Goal: Task Accomplishment & Management: Complete application form

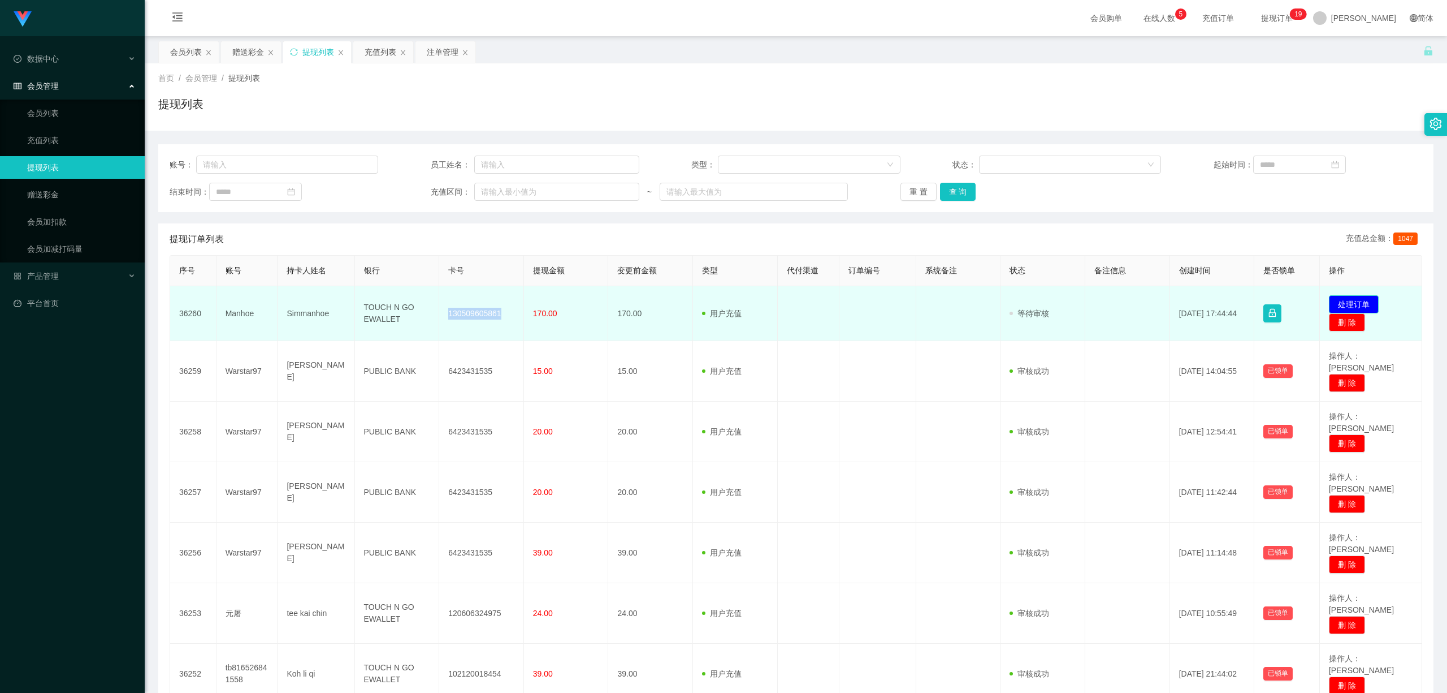
click at [1351, 296] on button "处理订单" at bounding box center [1354, 304] width 50 height 18
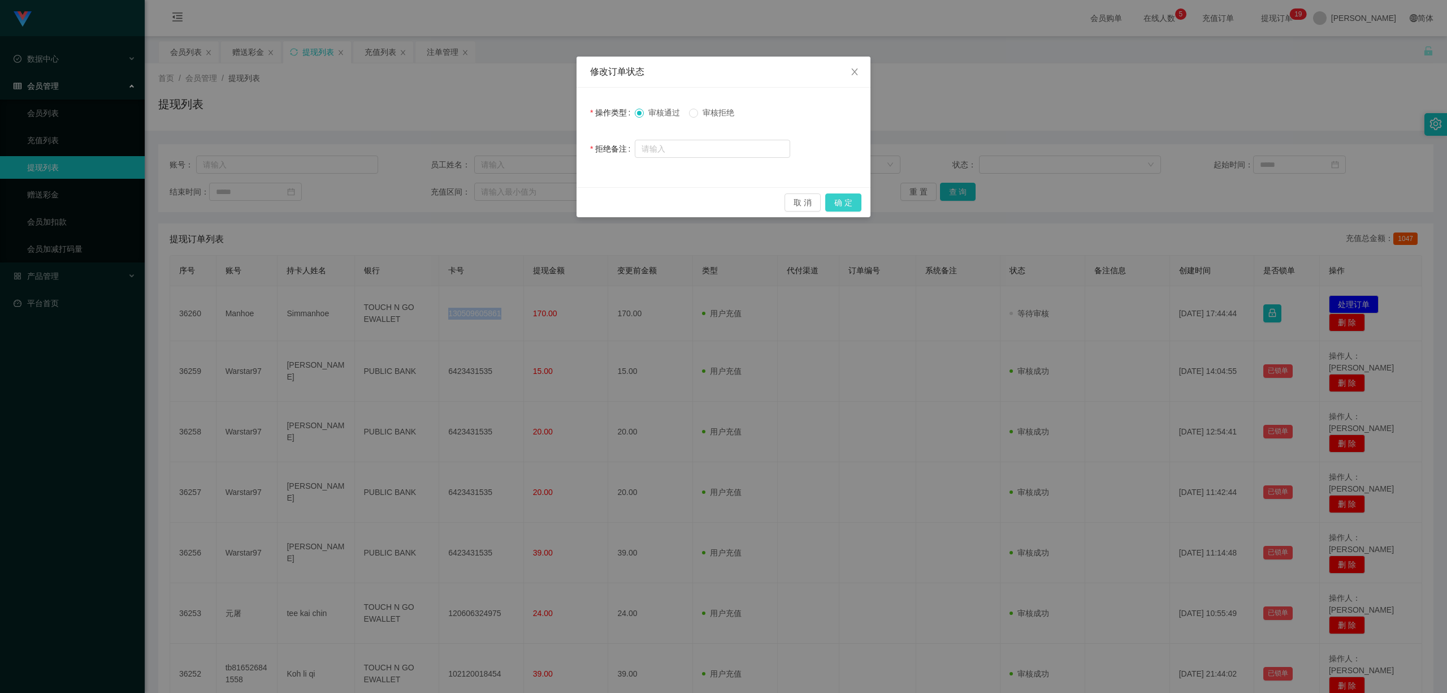
click at [850, 202] on button "确 定" at bounding box center [843, 202] width 36 height 18
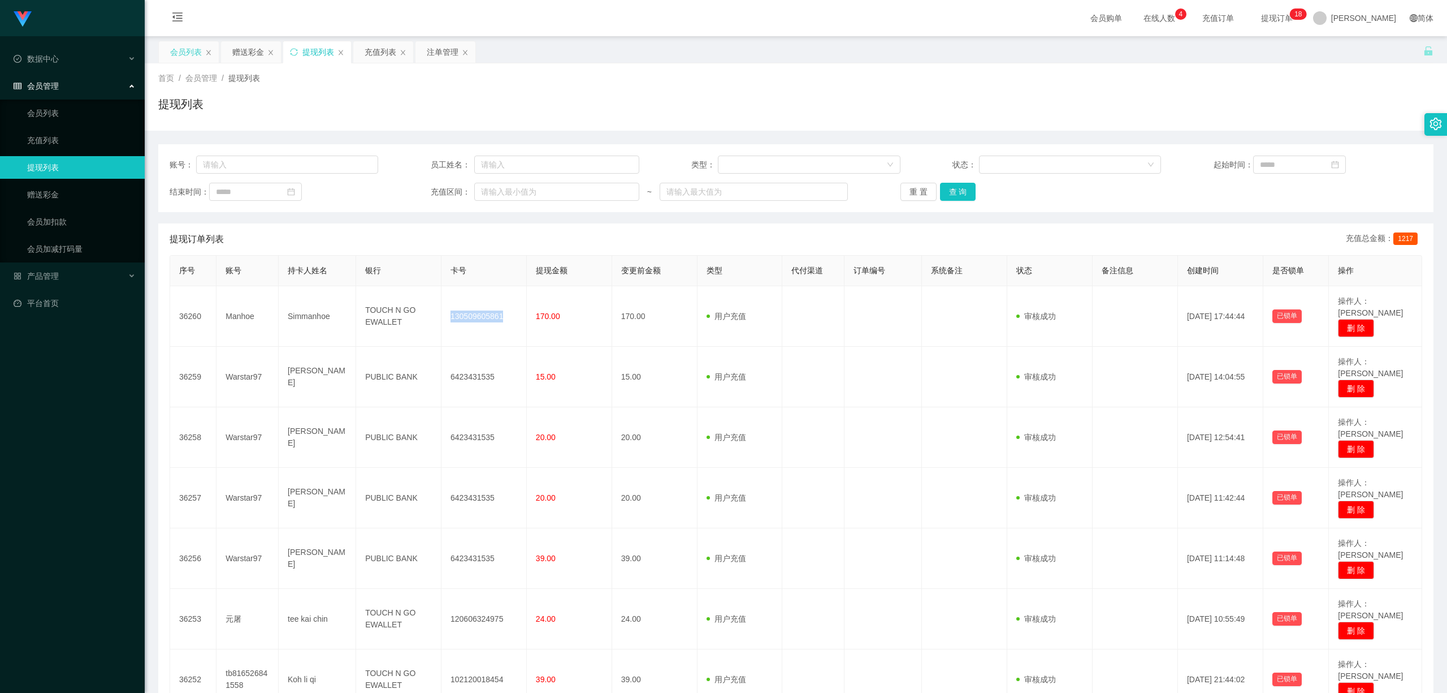
click at [181, 57] on div "会员列表" at bounding box center [186, 51] width 32 height 21
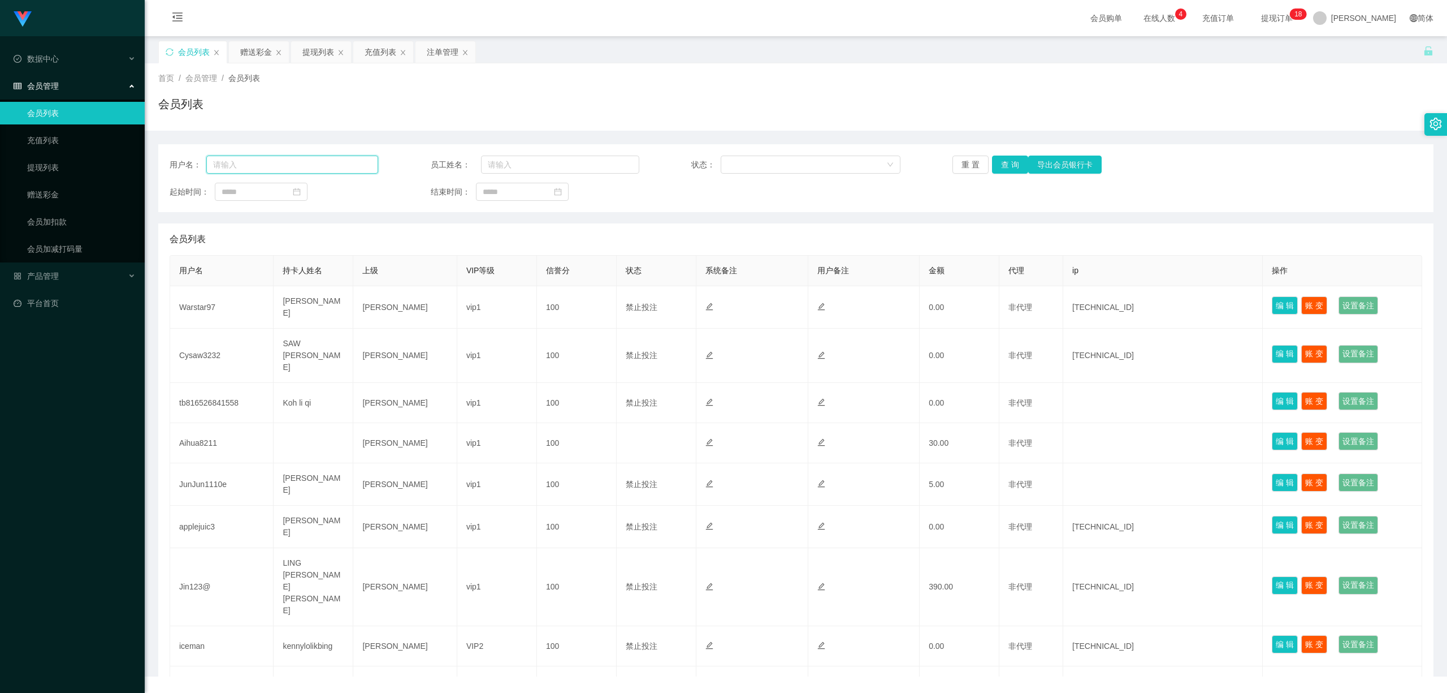
click at [290, 166] on input "text" at bounding box center [292, 164] width 172 height 18
paste input "Wee595010"
type input "Wee595010"
click at [1007, 166] on button "查 询" at bounding box center [1010, 164] width 36 height 18
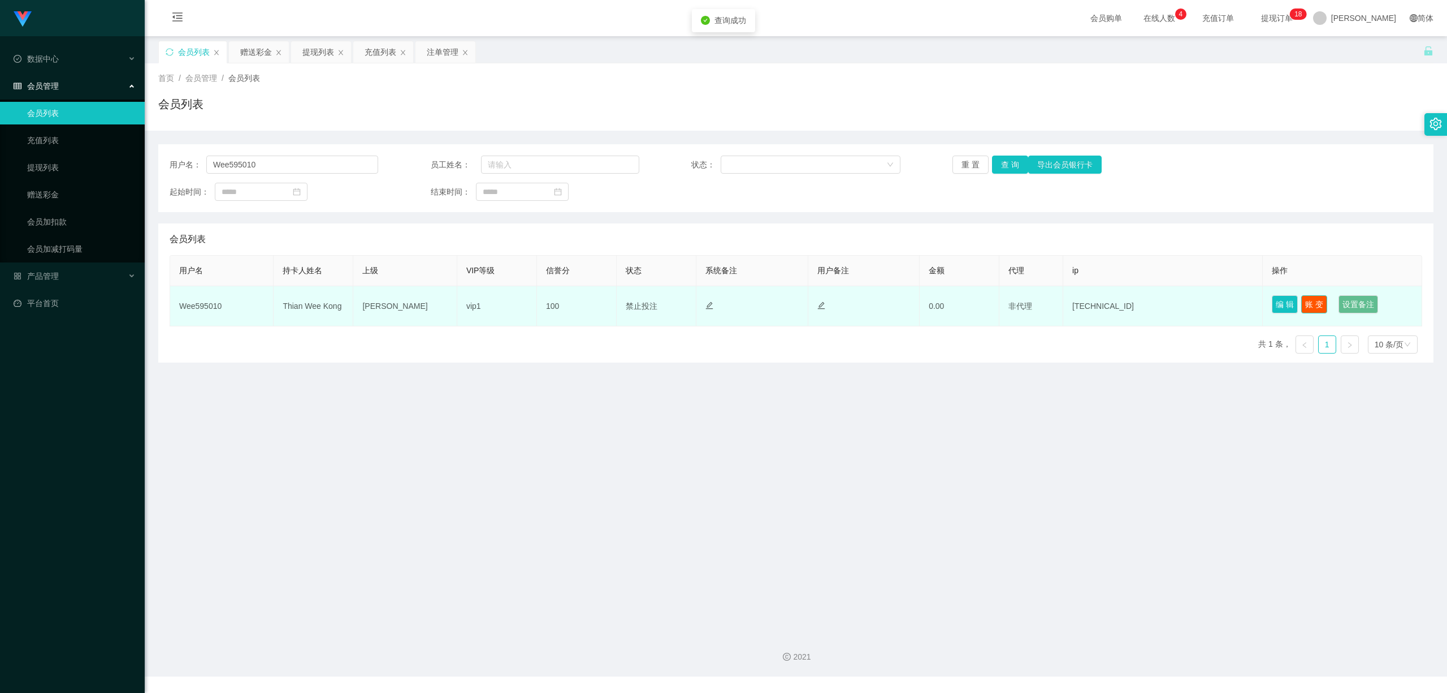
click at [1309, 308] on button "账 变" at bounding box center [1314, 304] width 26 height 18
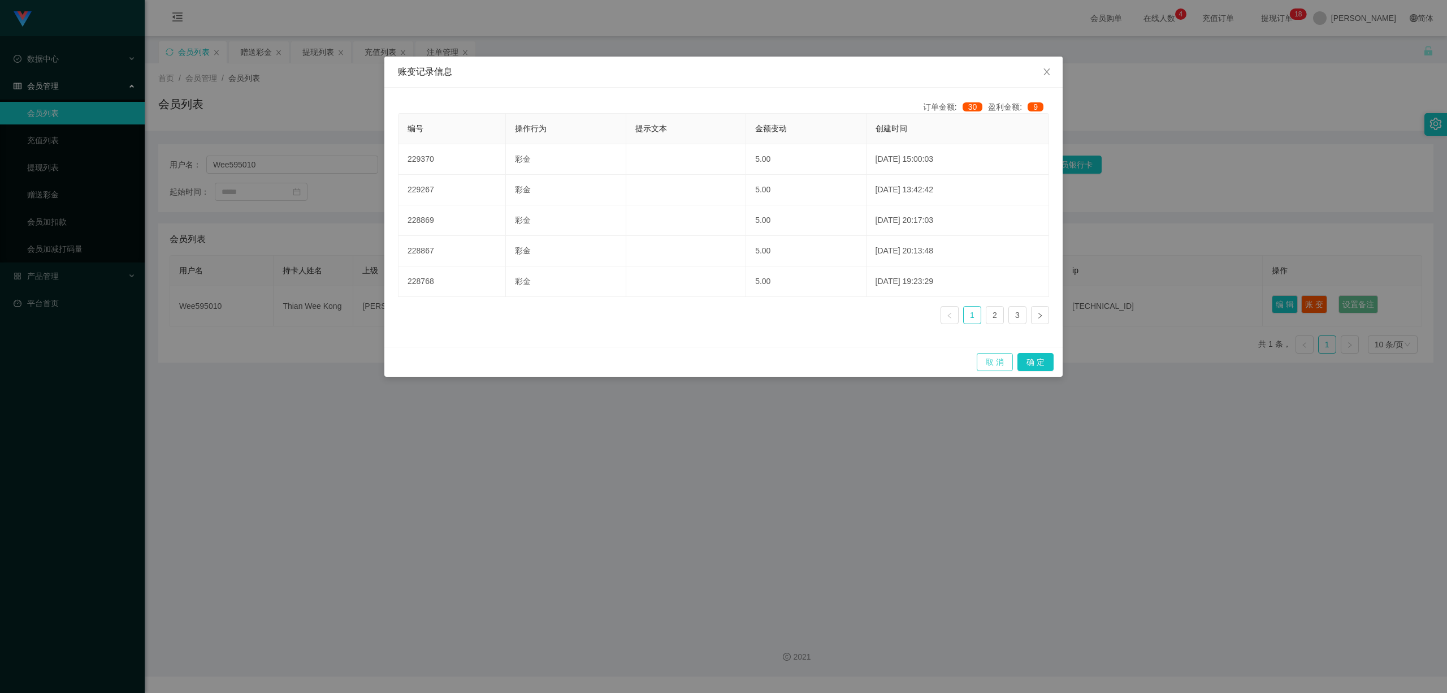
click at [984, 365] on button "取 消" at bounding box center [995, 362] width 36 height 18
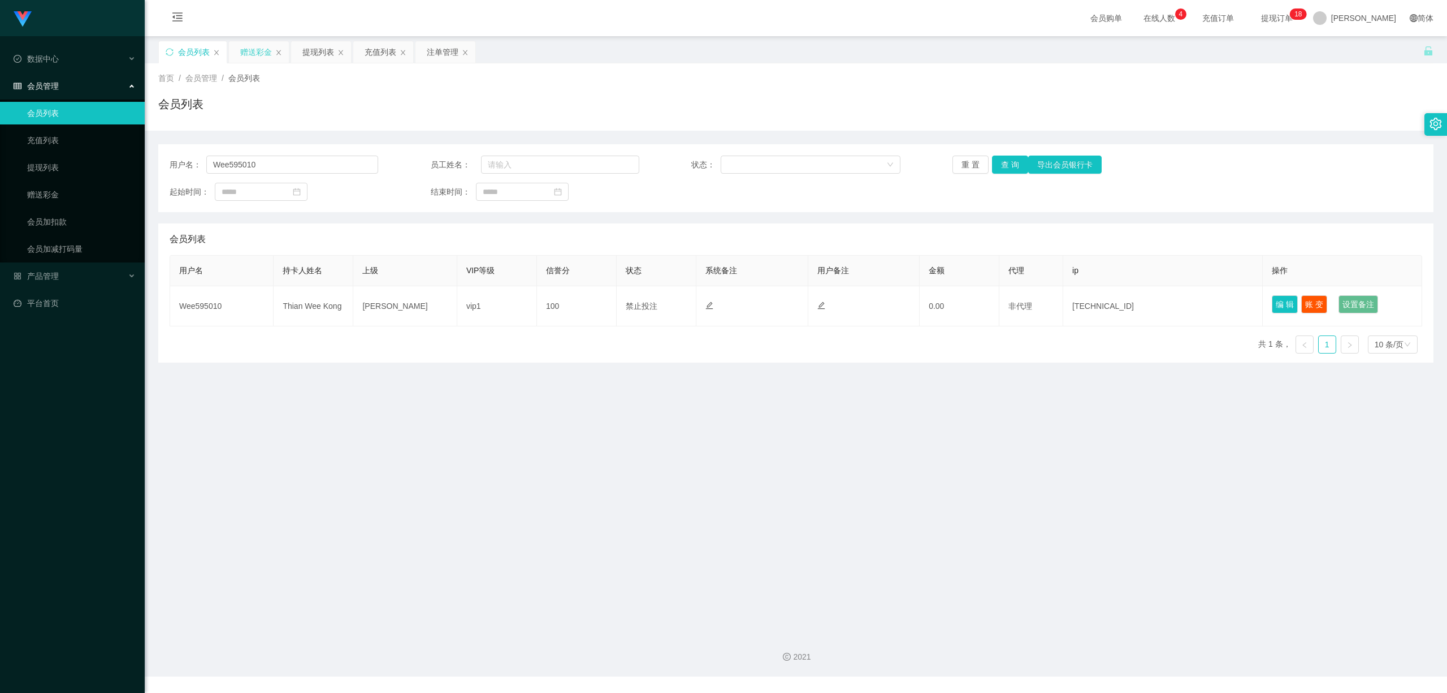
click at [245, 48] on div "赠送彩金" at bounding box center [256, 51] width 32 height 21
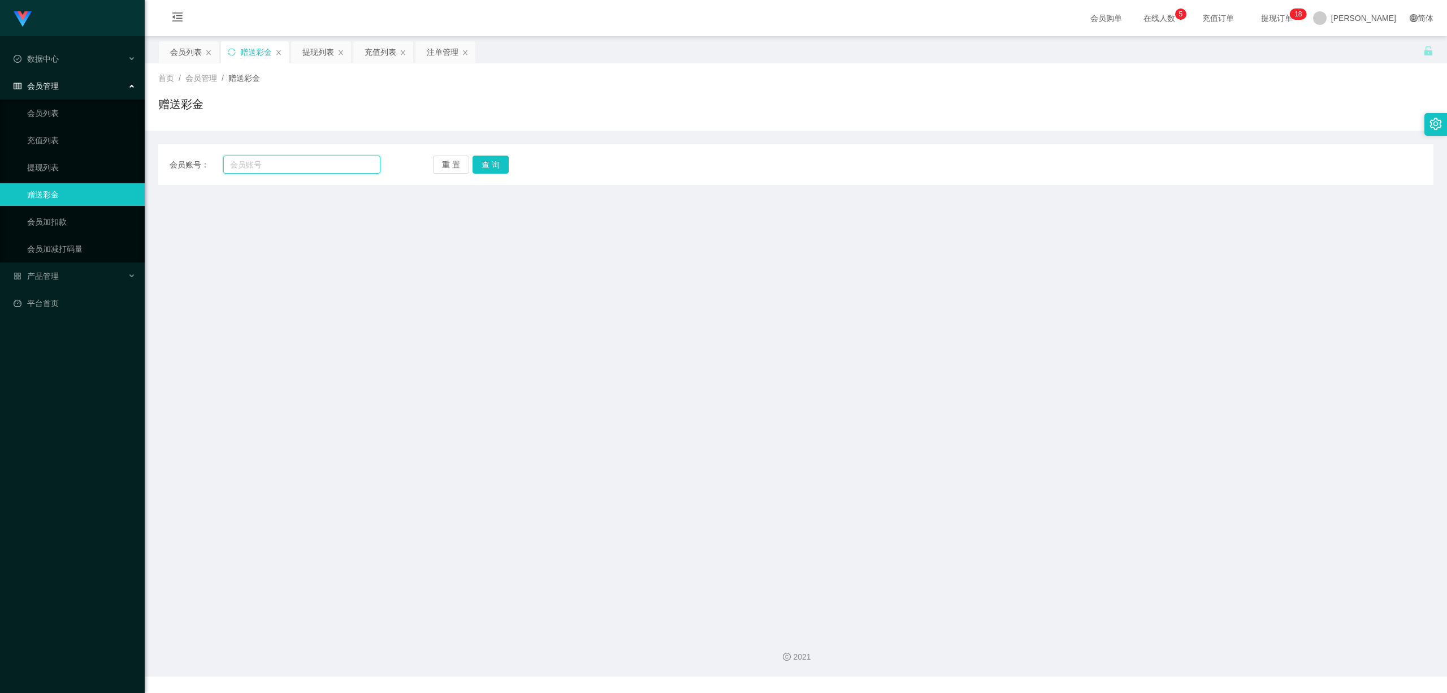
click at [310, 167] on input "text" at bounding box center [301, 164] width 157 height 18
paste input "Wee595010"
type input "Wee595010"
drag, startPoint x: 509, startPoint y: 170, endPoint x: 501, endPoint y: 170, distance: 7.9
click at [503, 170] on div "重 置 查 询" at bounding box center [538, 164] width 211 height 18
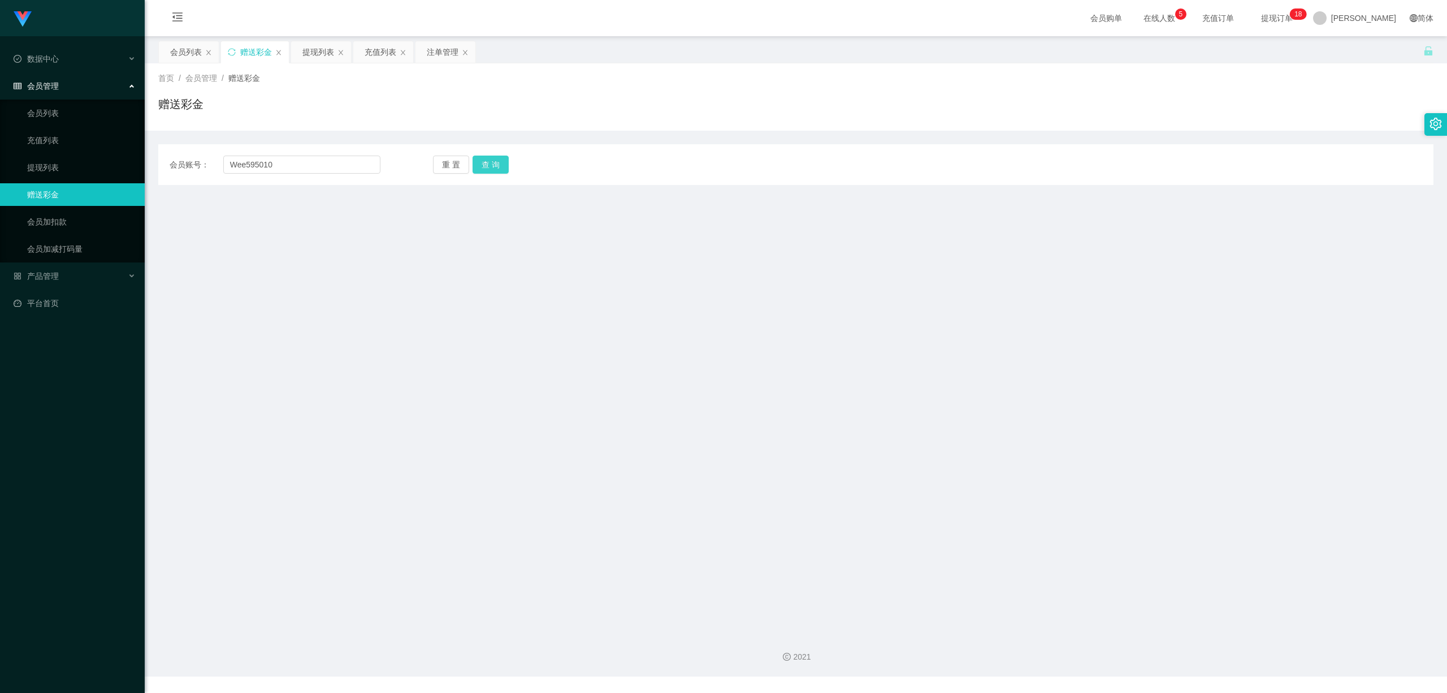
click at [500, 168] on button "查 询" at bounding box center [491, 164] width 36 height 18
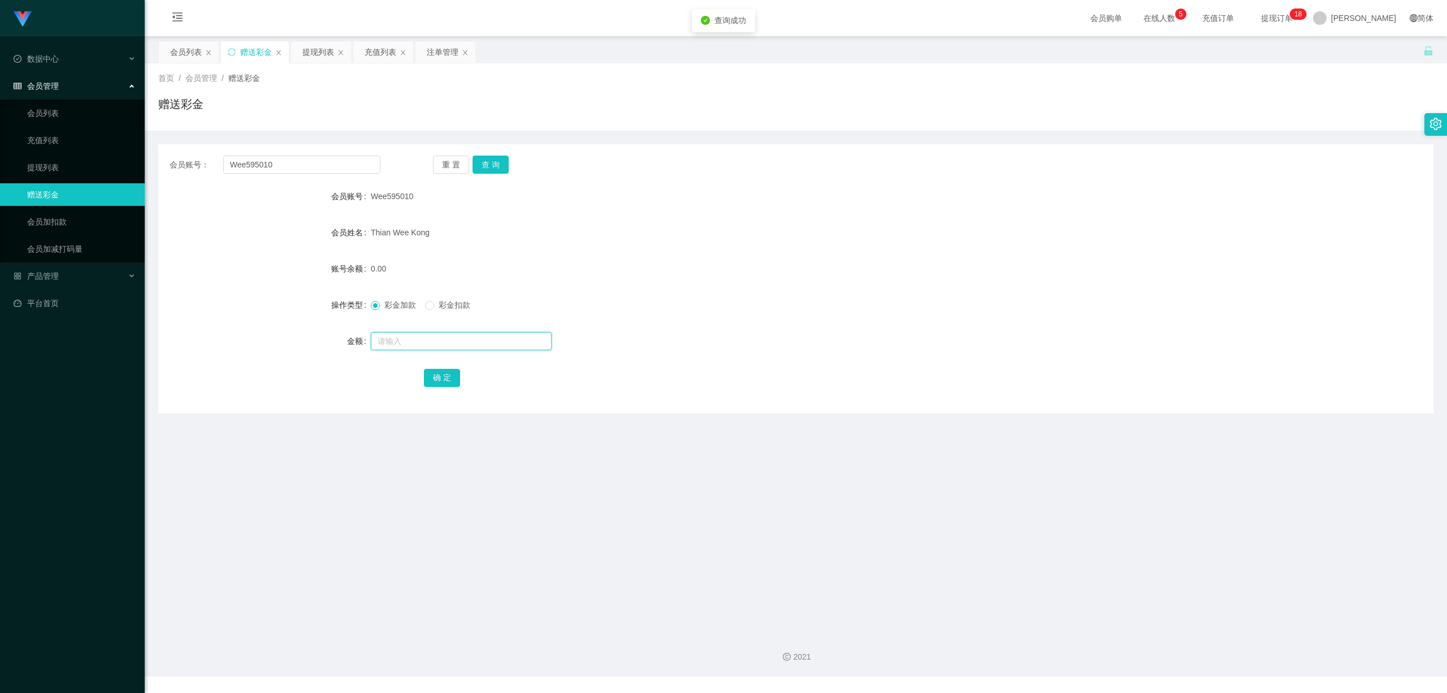
click at [396, 349] on input "text" at bounding box center [461, 341] width 181 height 18
type input "5"
click at [451, 378] on button "确 定" at bounding box center [442, 378] width 36 height 18
drag, startPoint x: 635, startPoint y: 482, endPoint x: 925, endPoint y: 332, distance: 325.9
click at [661, 484] on main "关闭左侧 关闭右侧 关闭其它 刷新页面 会员列表 赠送彩金 提现列表 充值列表 注单管理 首页 / 会员管理 / 赠送彩金 / 赠送彩金 会员账号： Wee5…" at bounding box center [796, 329] width 1303 height 587
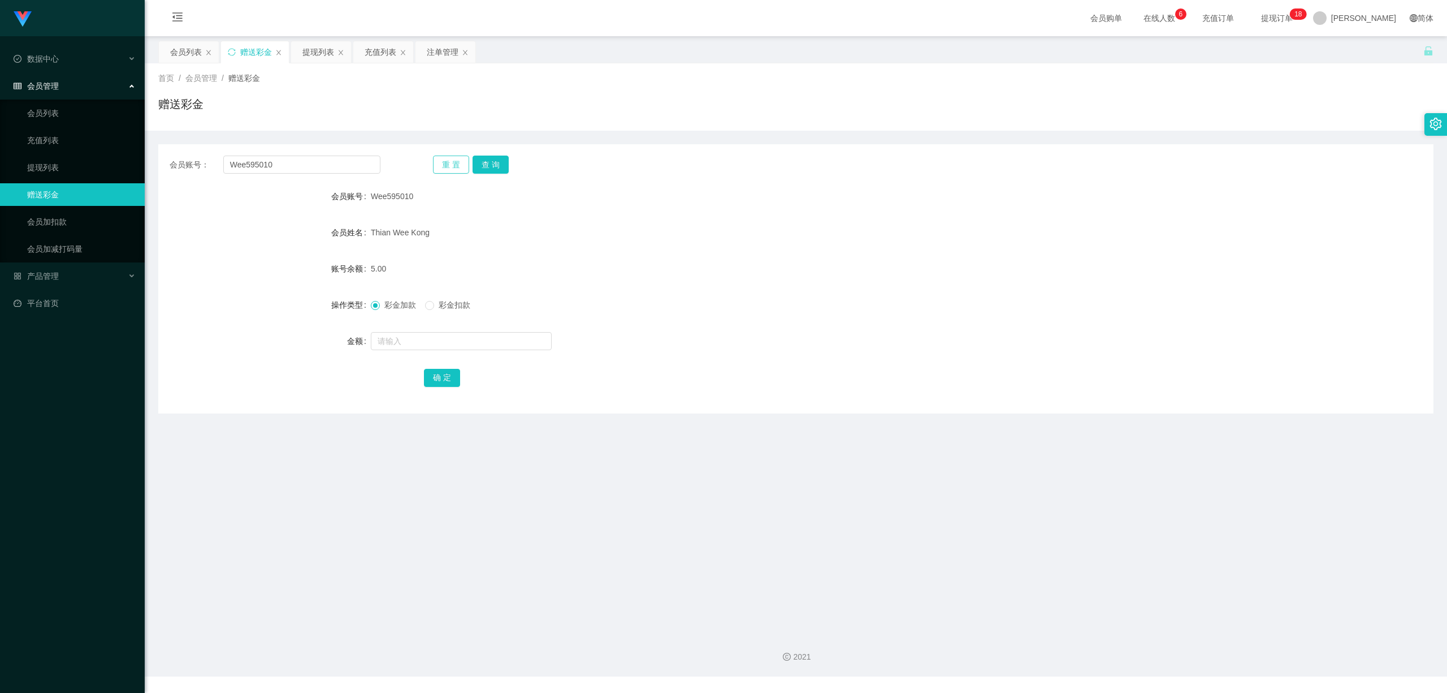
click at [442, 162] on button "重 置" at bounding box center [451, 164] width 36 height 18
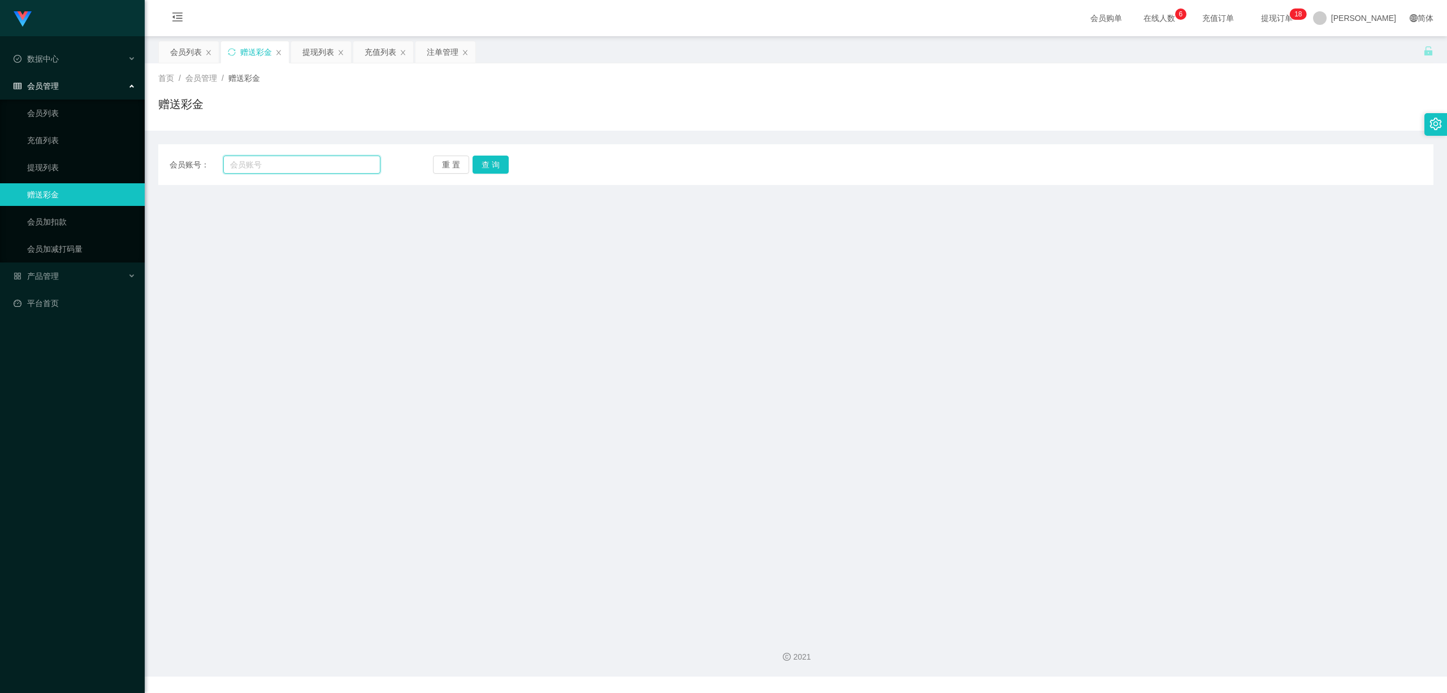
click at [362, 166] on input "text" at bounding box center [301, 164] width 157 height 18
paste input "Wee595010"
type input "Wee595010"
drag, startPoint x: 483, startPoint y: 161, endPoint x: 598, endPoint y: 231, distance: 134.5
click at [485, 161] on button "查 询" at bounding box center [491, 164] width 36 height 18
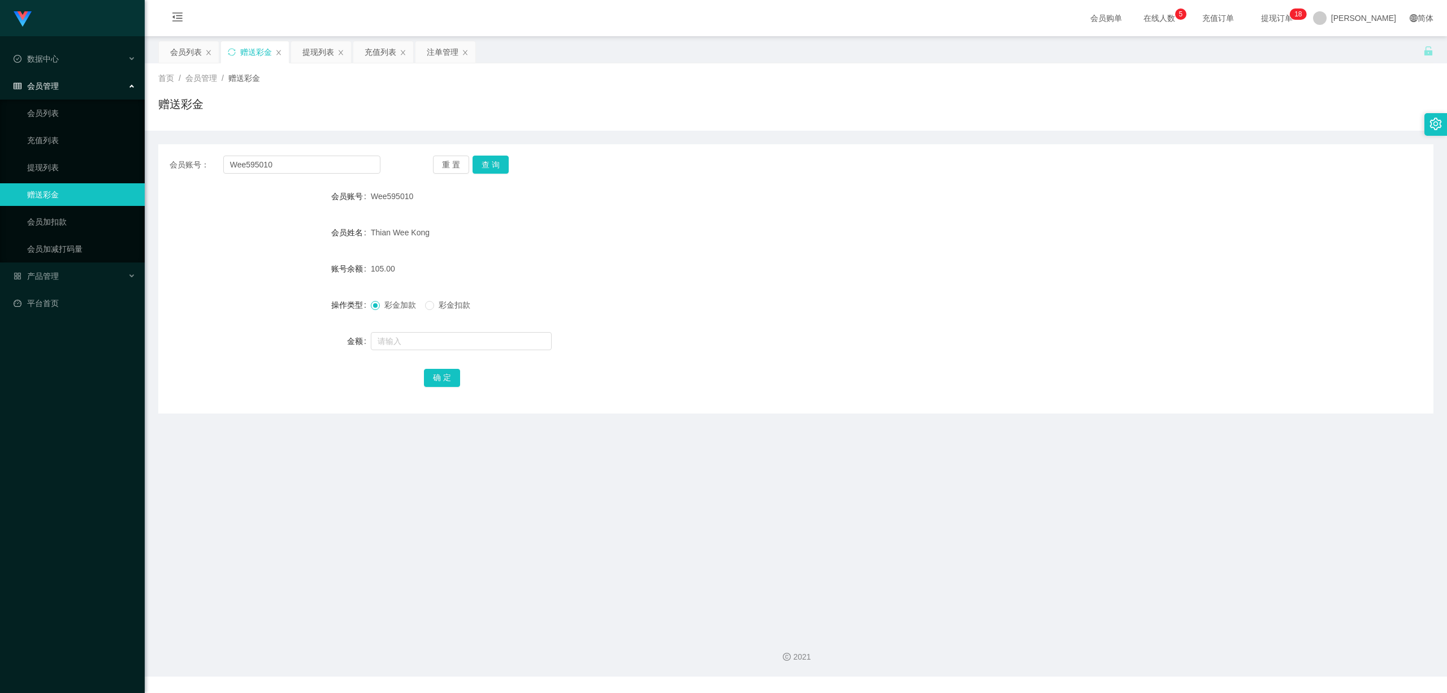
drag, startPoint x: 746, startPoint y: 334, endPoint x: 798, endPoint y: 288, distance: 68.9
click at [747, 334] on div at bounding box center [743, 341] width 744 height 23
click at [318, 58] on div "提现列表" at bounding box center [318, 51] width 32 height 21
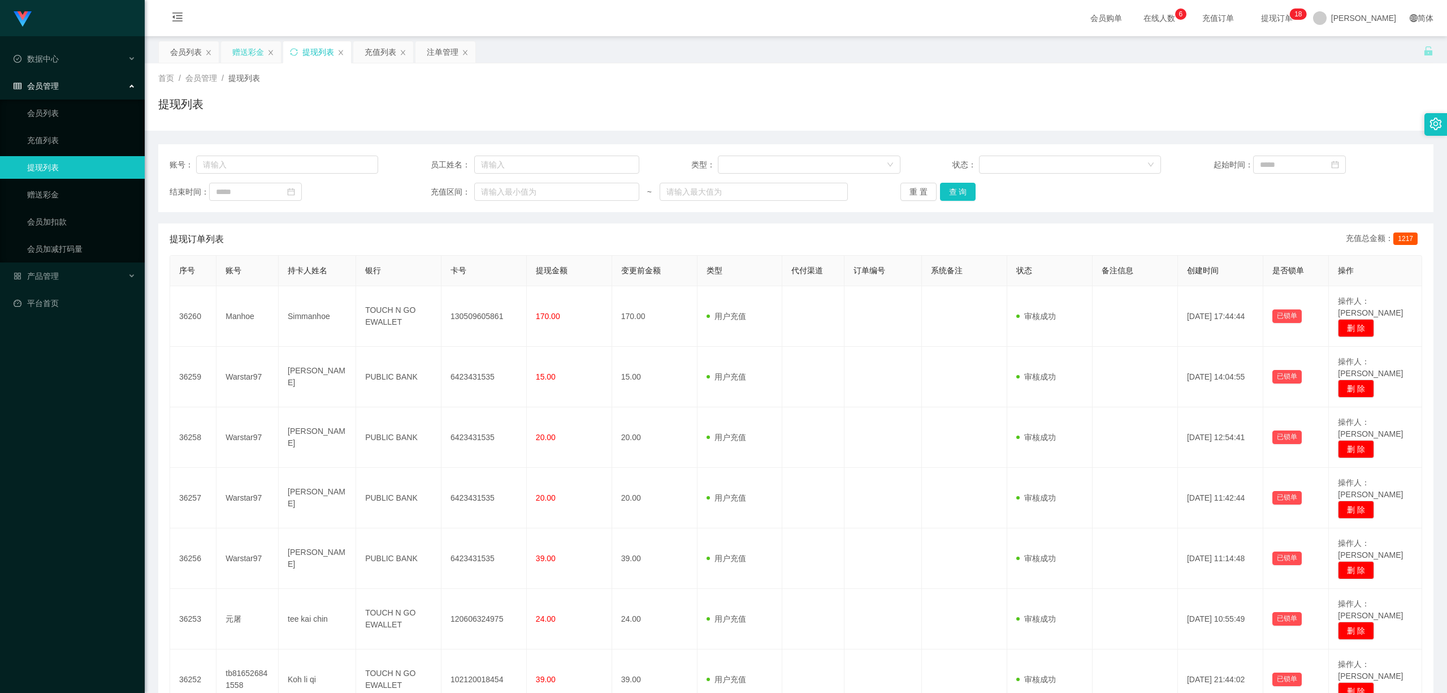
click at [257, 55] on div "赠送彩金" at bounding box center [248, 51] width 32 height 21
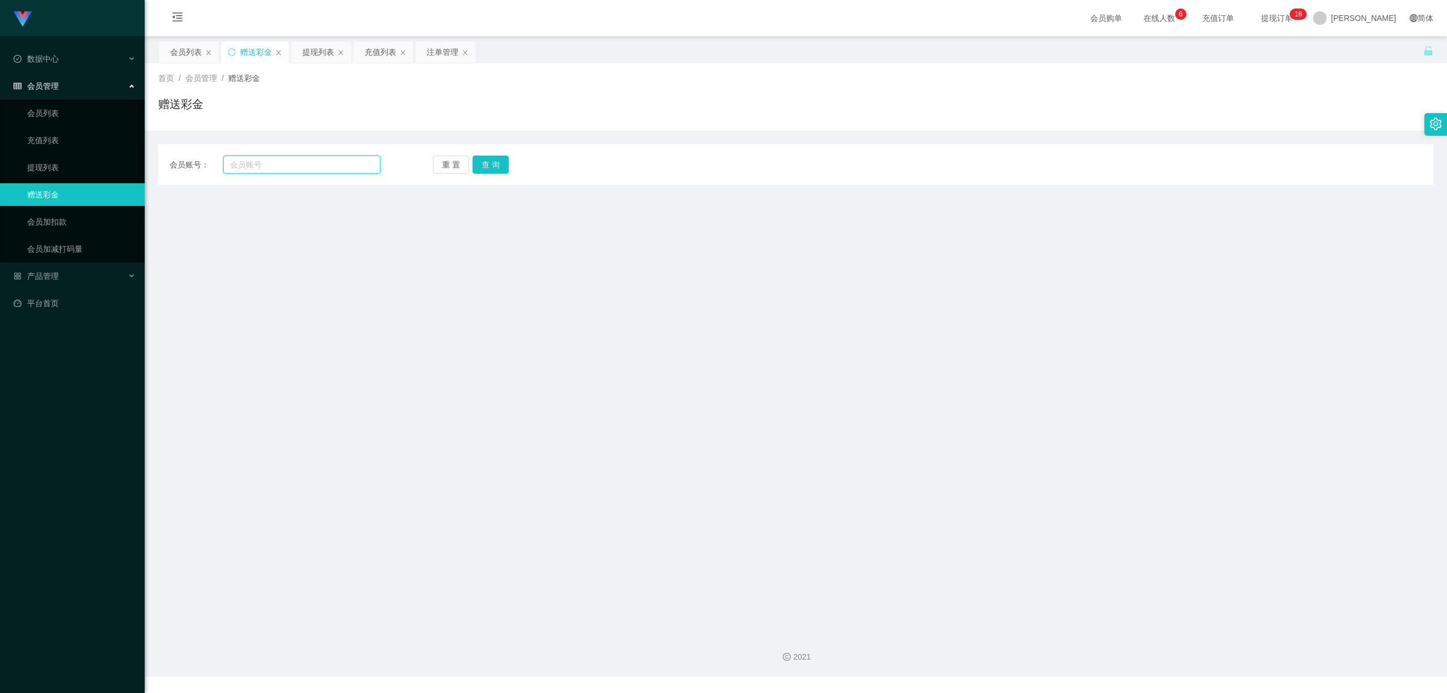
click at [311, 164] on input "text" at bounding box center [301, 164] width 157 height 18
paste input "tb816526841558"
type input "tb816526841558"
click at [491, 167] on button "查 询" at bounding box center [491, 164] width 36 height 18
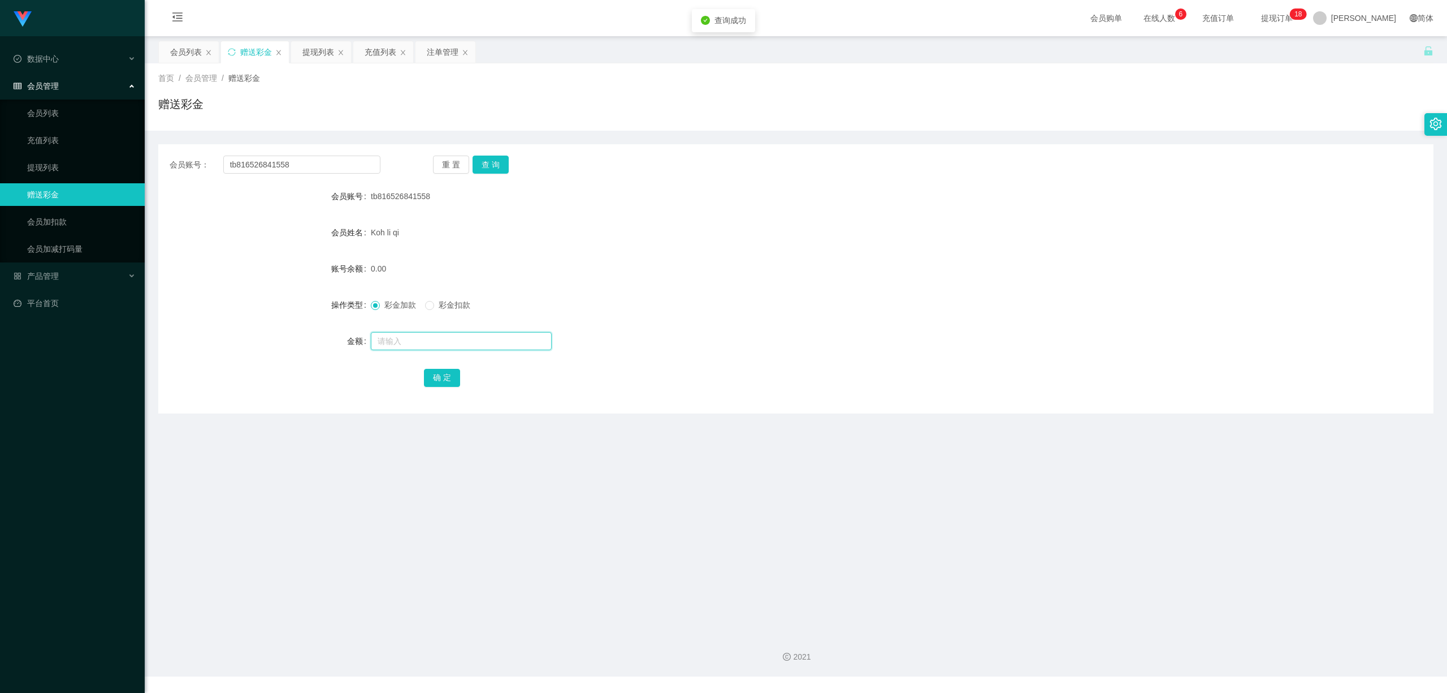
click at [439, 344] on input "text" at bounding box center [461, 341] width 181 height 18
type input "10"
click at [445, 379] on button "确 定" at bounding box center [442, 378] width 36 height 18
click at [581, 450] on main "关闭左侧 关闭右侧 关闭其它 刷新页面 会员列表 赠送彩金 提现列表 充值列表 注单管理 首页 / 会员管理 / 赠送彩金 / 赠送彩金 会员账号： tb81…" at bounding box center [796, 329] width 1303 height 587
click at [448, 164] on button "重 置" at bounding box center [451, 164] width 36 height 18
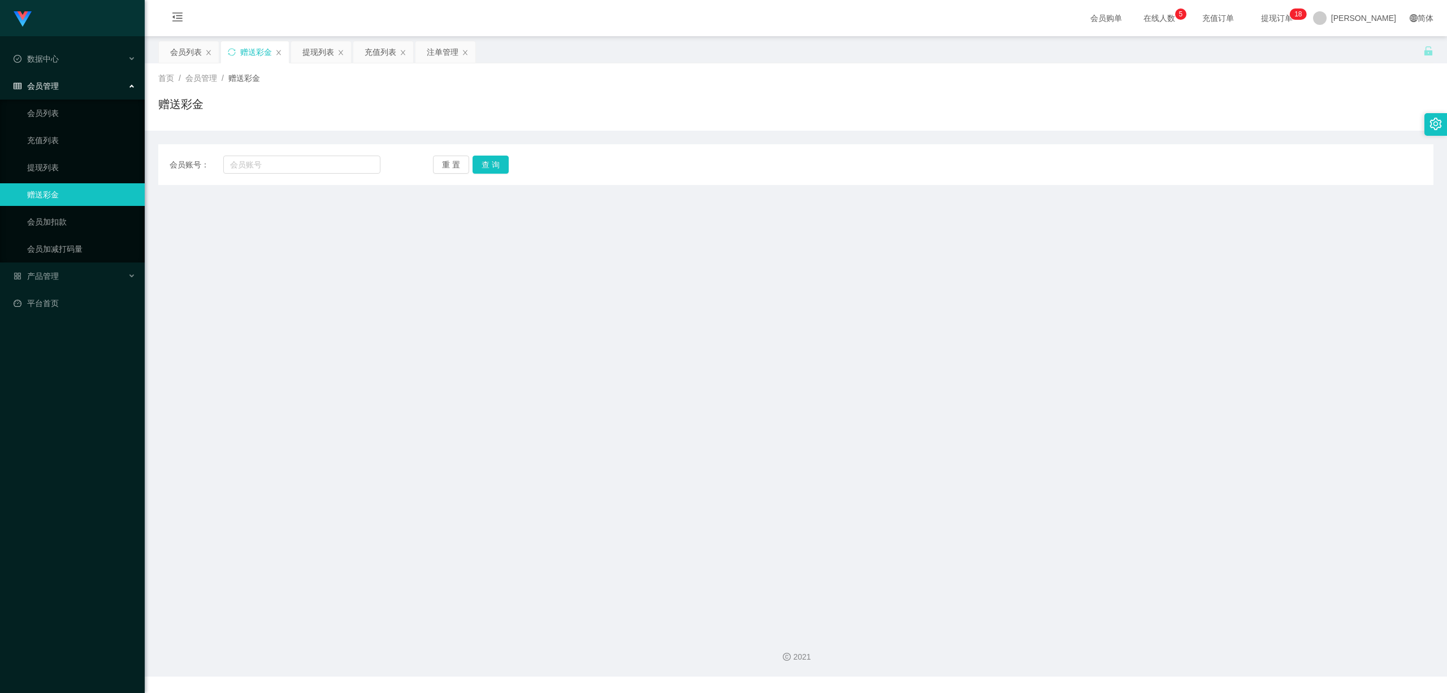
click at [338, 174] on div "会员账号： 重 置 查 询 会员账号 tb816526841558 会员姓名 Koh li qi 账号余额 10.00 操作类型 彩金加款 彩金扣款 金额 确…" at bounding box center [795, 164] width 1275 height 41
click at [345, 167] on input "text" at bounding box center [301, 164] width 157 height 18
paste input "tb816526841558"
type input "tb816526841558"
click at [485, 175] on div "会员账号： tb816526841558 重 置 查 询 会员账号 tb816526841558 会员姓名 Koh li qi 账号余额 10.00 操作类型…" at bounding box center [795, 164] width 1275 height 41
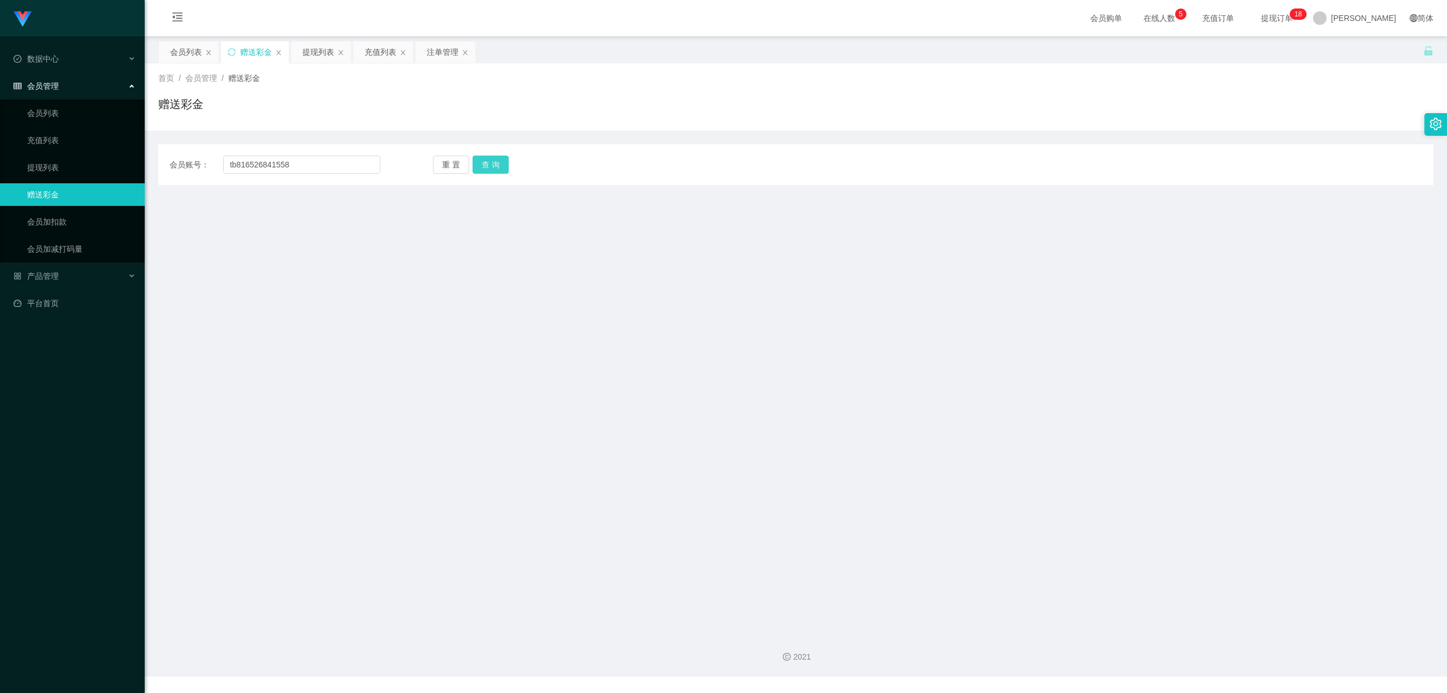
click at [494, 164] on button "查 询" at bounding box center [491, 164] width 36 height 18
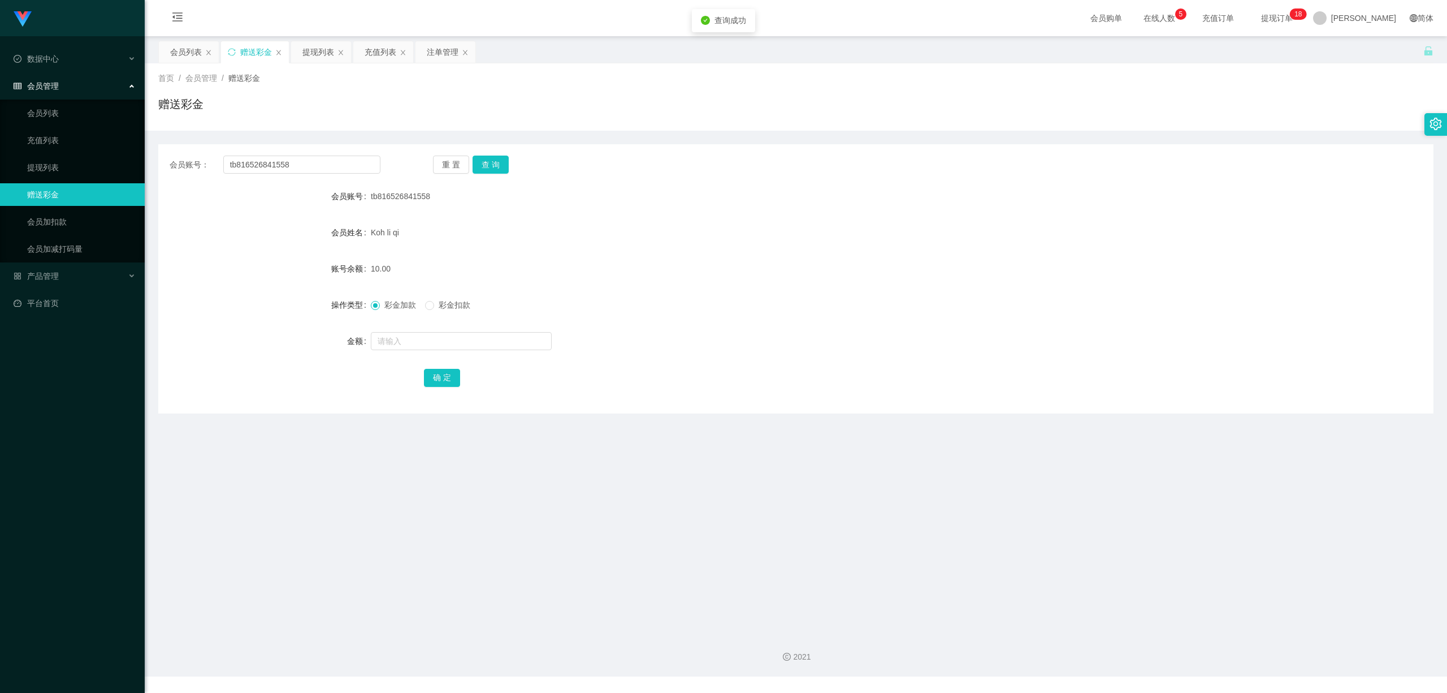
click at [416, 326] on form "会员账号 tb816526841558 会员姓名 Koh li qi 账号余额 10.00 操作类型 彩金加款 彩金扣款 金额 确 定" at bounding box center [795, 287] width 1275 height 204
click at [413, 337] on input "text" at bounding box center [461, 341] width 181 height 18
type input "10"
click at [445, 383] on button "确 定" at bounding box center [442, 378] width 36 height 18
drag, startPoint x: 1053, startPoint y: 309, endPoint x: 1358, endPoint y: 0, distance: 434.1
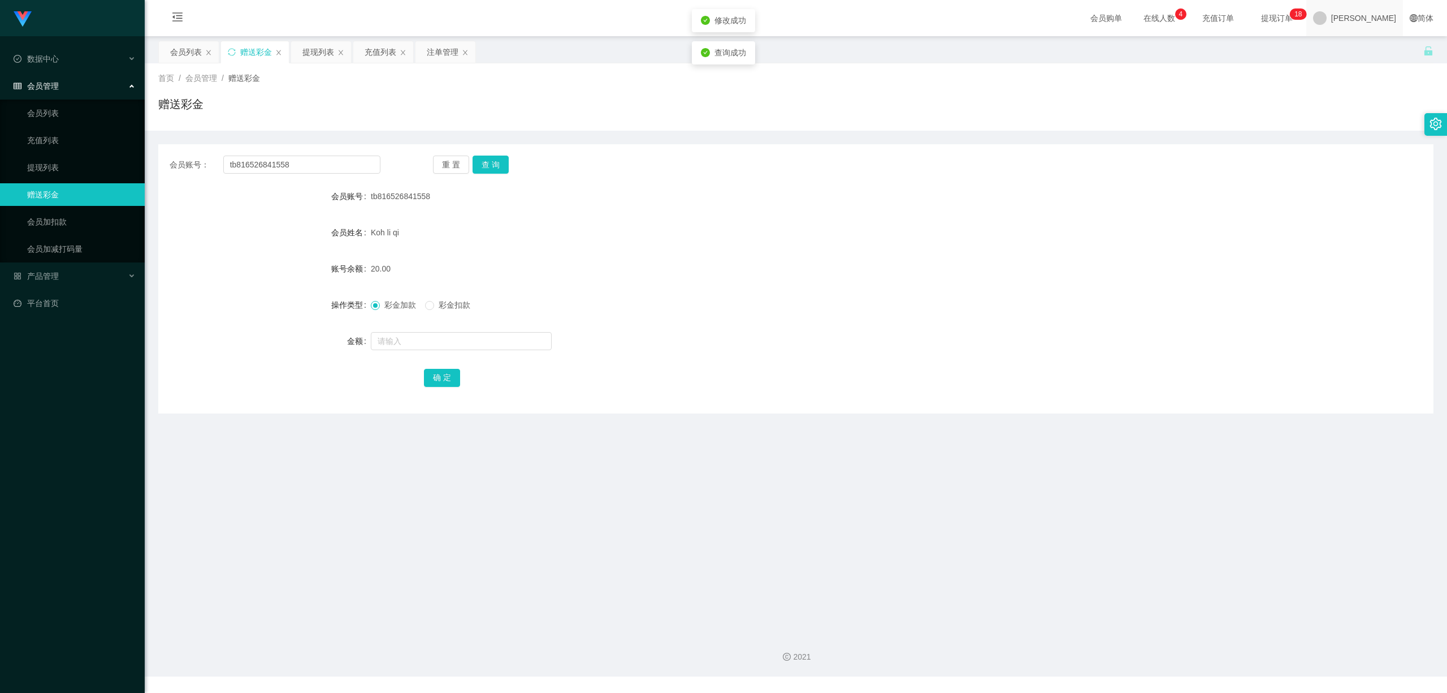
click at [1056, 306] on div "彩金加款 彩金扣款" at bounding box center [743, 304] width 744 height 23
click at [451, 159] on button "重 置" at bounding box center [451, 164] width 36 height 18
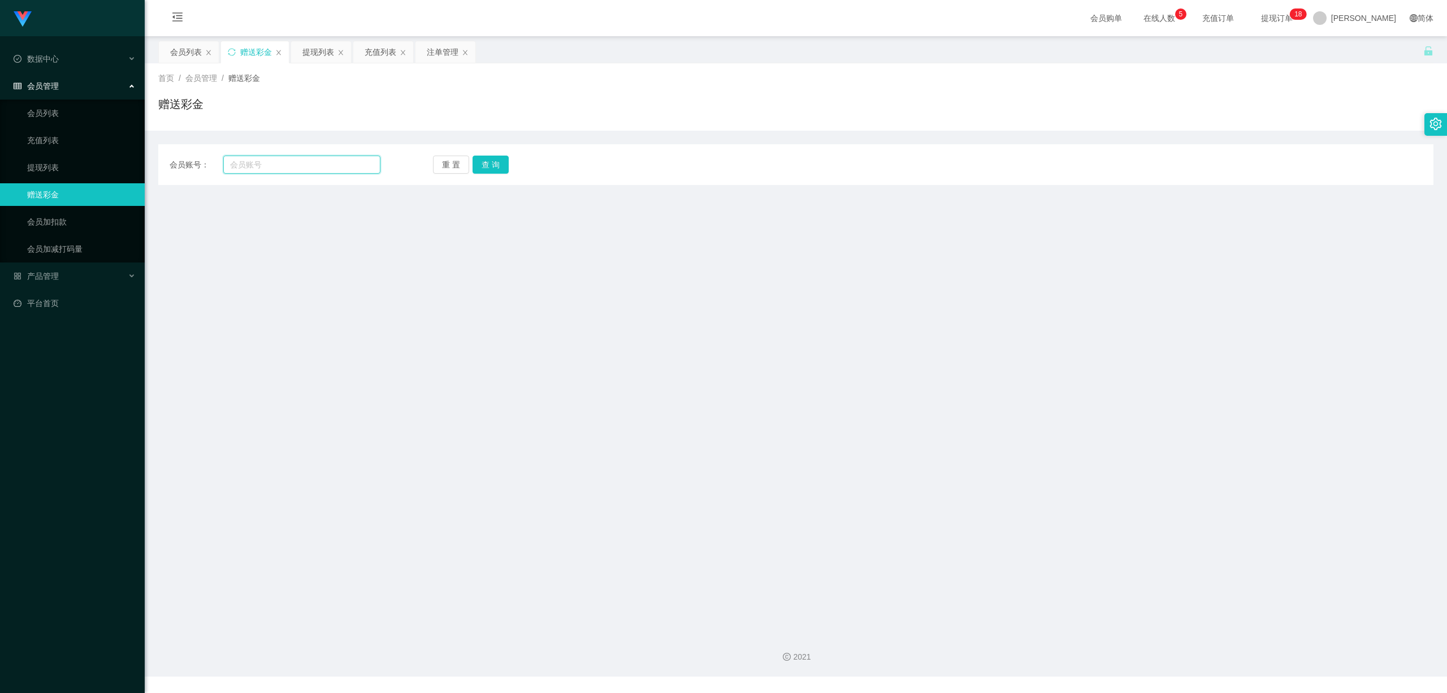
drag, startPoint x: 326, startPoint y: 166, endPoint x: 334, endPoint y: 166, distance: 7.3
click at [327, 166] on input "text" at bounding box center [301, 164] width 157 height 18
paste input "tb816526841558"
type input "tb816526841558"
click at [487, 162] on button "查 询" at bounding box center [491, 164] width 36 height 18
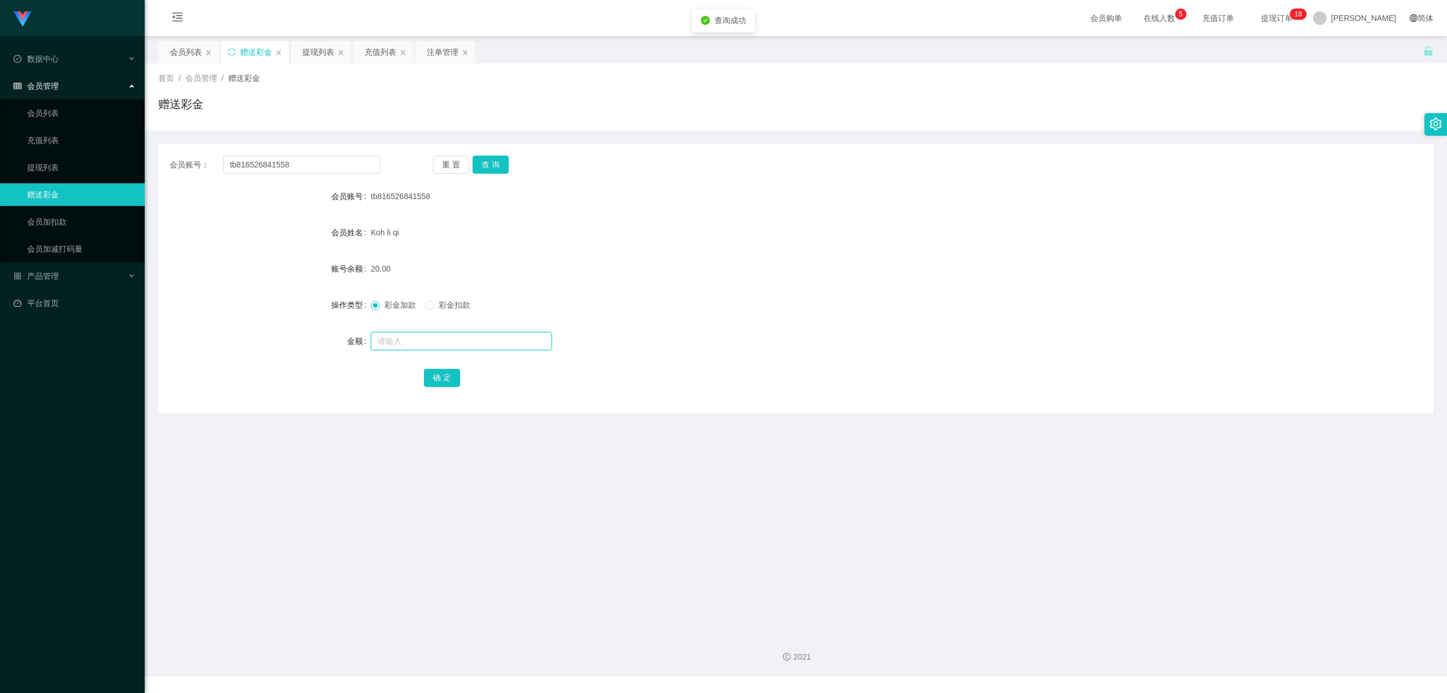
click at [440, 347] on input "text" at bounding box center [461, 341] width 181 height 18
type input "40"
click at [433, 376] on button "确 定" at bounding box center [442, 378] width 36 height 18
drag, startPoint x: 586, startPoint y: 476, endPoint x: 607, endPoint y: 469, distance: 22.2
click at [605, 470] on main "关闭左侧 关闭右侧 关闭其它 刷新页面 会员列表 赠送彩金 提现列表 充值列表 注单管理 首页 / 会员管理 / 赠送彩金 / 赠送彩金 会员账号： tb81…" at bounding box center [796, 329] width 1303 height 587
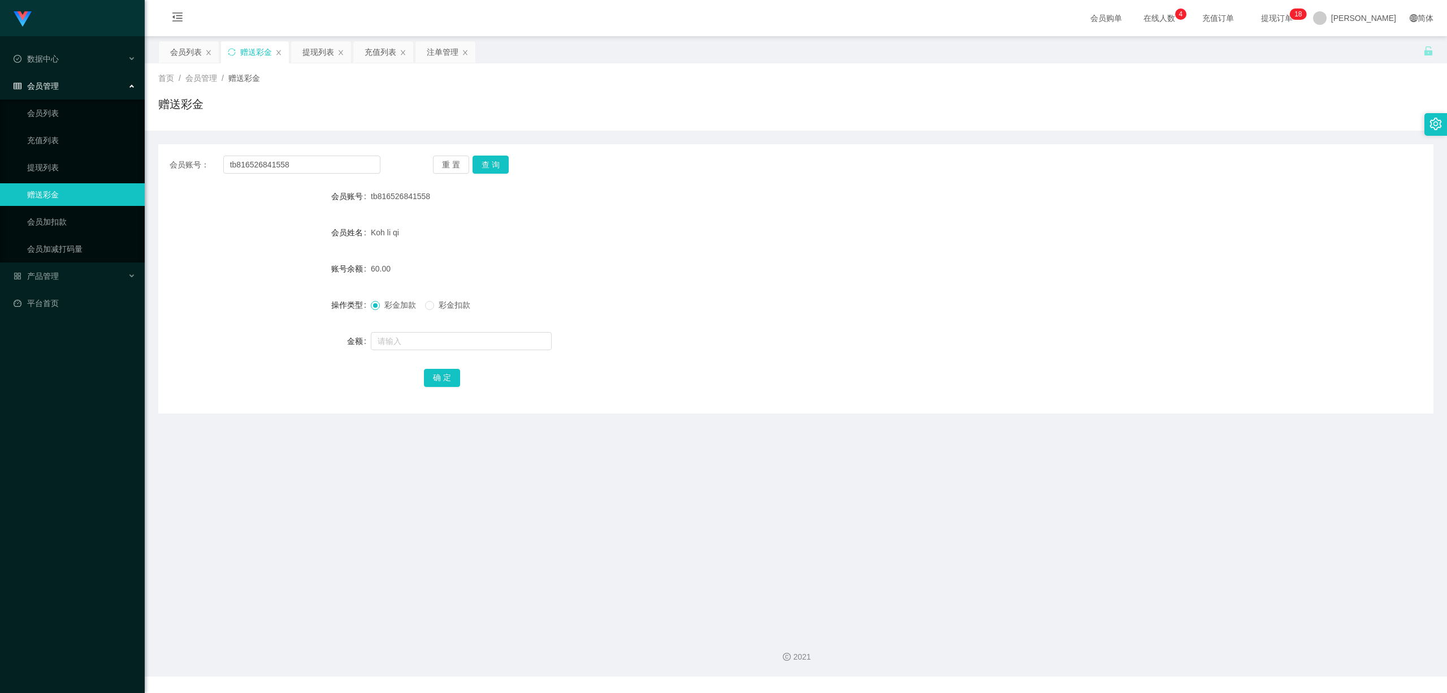
click at [324, 61] on div "提现列表" at bounding box center [318, 51] width 32 height 21
